Goal: Find specific page/section: Find specific page/section

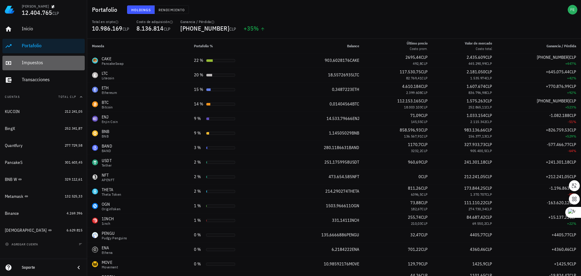
click at [40, 61] on div "Impuestos" at bounding box center [52, 63] width 61 height 6
click at [33, 42] on div "Portafolio" at bounding box center [52, 46] width 61 height 14
click at [43, 45] on div "Portafolio" at bounding box center [52, 46] width 61 height 6
click at [31, 47] on div "Portafolio" at bounding box center [52, 46] width 61 height 6
click at [31, 45] on div "Portafolio" at bounding box center [52, 46] width 61 height 6
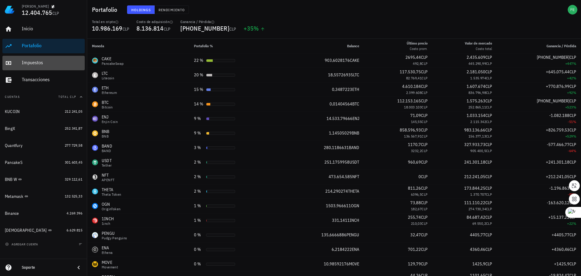
click at [31, 45] on div "Portafolio" at bounding box center [52, 46] width 61 height 6
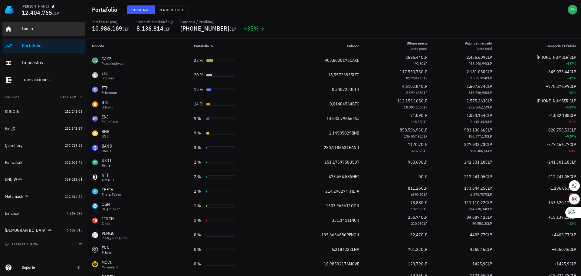
click at [41, 29] on div "Inicio" at bounding box center [52, 29] width 61 height 6
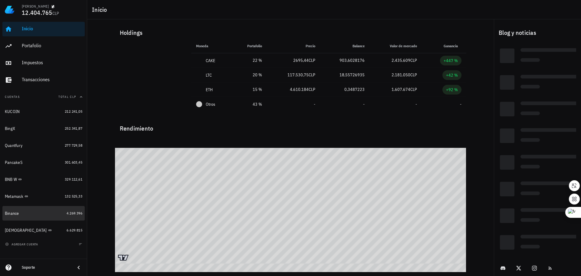
click at [50, 211] on div "Binance" at bounding box center [34, 213] width 59 height 5
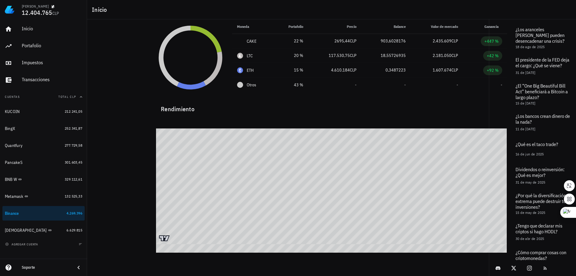
click at [51, 211] on div "Binance" at bounding box center [34, 213] width 59 height 5
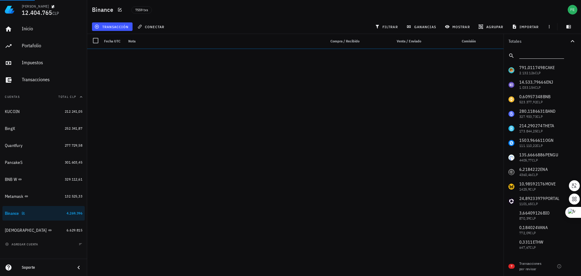
click at [523, 53] on input "text" at bounding box center [541, 55] width 44 height 8
click at [538, 57] on input "text" at bounding box center [541, 55] width 44 height 8
click at [533, 51] on input "text" at bounding box center [541, 55] width 44 height 8
click at [532, 53] on input "text" at bounding box center [541, 55] width 44 height 8
click at [540, 57] on input "text" at bounding box center [541, 55] width 44 height 8
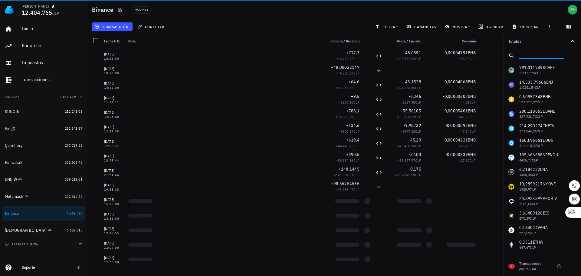
click at [533, 52] on input "text" at bounding box center [541, 55] width 44 height 8
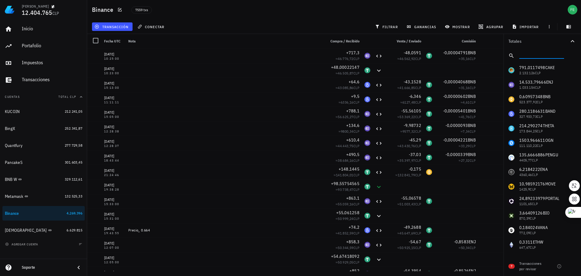
click at [538, 49] on div at bounding box center [542, 55] width 77 height 15
click at [525, 54] on input "text" at bounding box center [541, 55] width 44 height 8
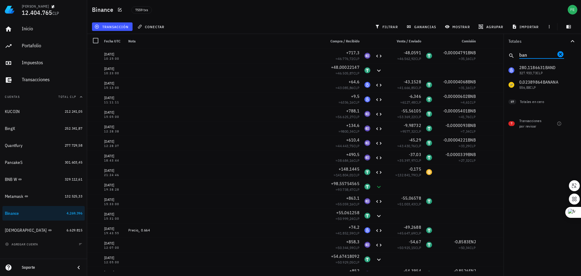
type input "ban"
click at [536, 70] on div "791,0117498 CAKE 2.132.126 CLP 14.533,79666 ENJ 1.033.154 CLP 0,60957348 BNB 52…" at bounding box center [542, 77] width 77 height 29
click at [536, 69] on div "791,0117498 CAKE 2.132.126 CLP 14.533,79666 ENJ 1.033.154 CLP 0,60957348 BNB 52…" at bounding box center [542, 77] width 77 height 29
click at [537, 67] on div "791,0117498 CAKE 2.132.126 CLP 14.533,79666 ENJ 1.033.154 CLP 0,60957348 BNB 52…" at bounding box center [542, 77] width 77 height 29
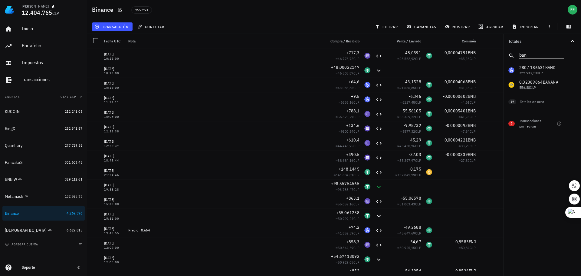
click at [541, 74] on div "791,0117498 CAKE 2.132.126 CLP 14.533,79666 ENJ 1.033.154 CLP 0,60957348 BNB 52…" at bounding box center [542, 77] width 77 height 29
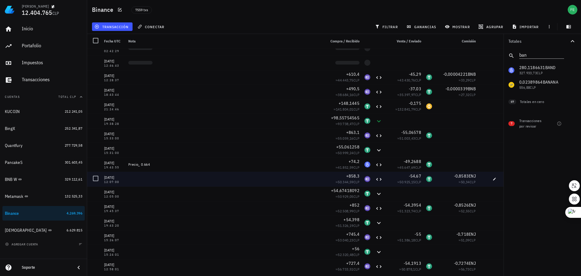
scroll to position [61, 0]
